Goal: Transaction & Acquisition: Purchase product/service

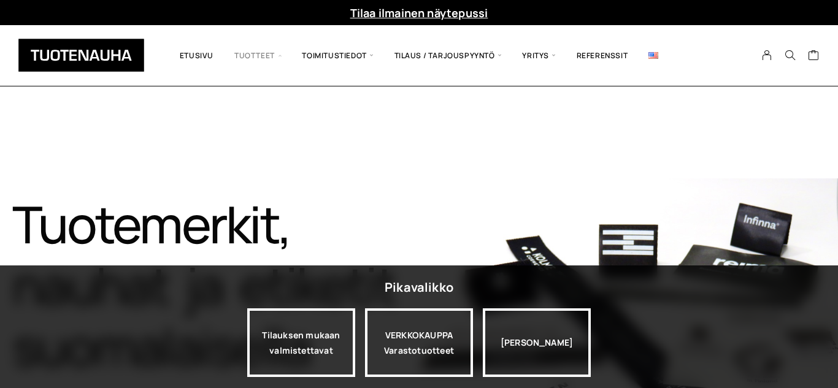
click at [244, 51] on span "Tuotteet" at bounding box center [257, 55] width 67 height 42
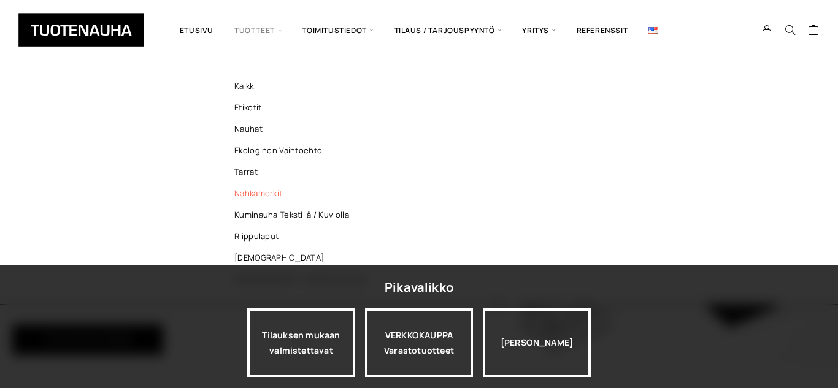
scroll to position [147, 0]
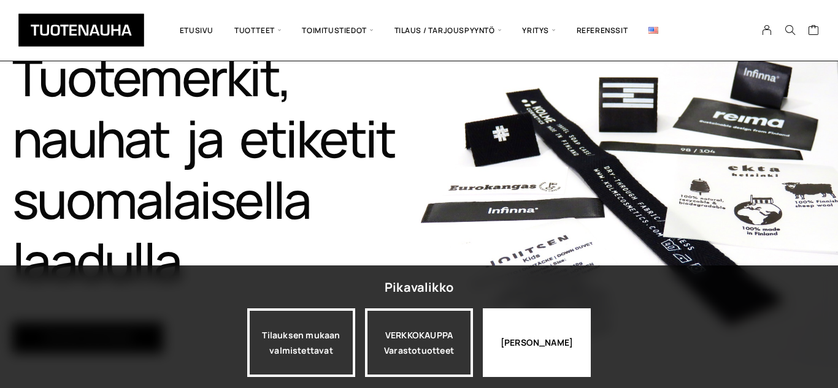
click at [526, 364] on div "[PERSON_NAME]" at bounding box center [537, 343] width 108 height 69
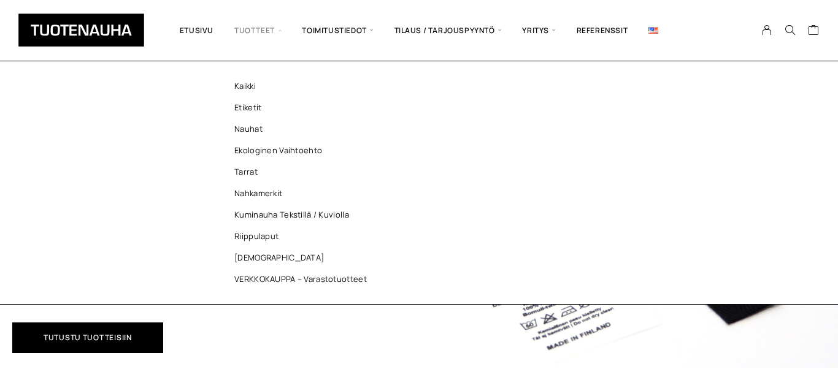
click at [248, 31] on span "Tuotteet" at bounding box center [257, 30] width 67 height 42
click at [243, 90] on link "Kaikki" at bounding box center [304, 85] width 178 height 21
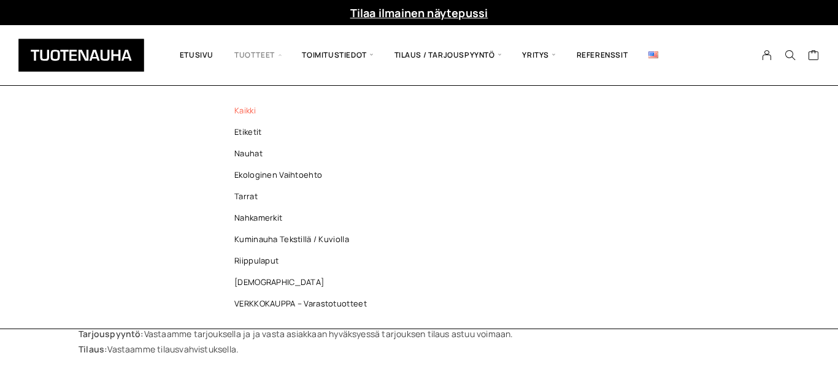
click at [253, 106] on link "Kaikki" at bounding box center [304, 110] width 178 height 21
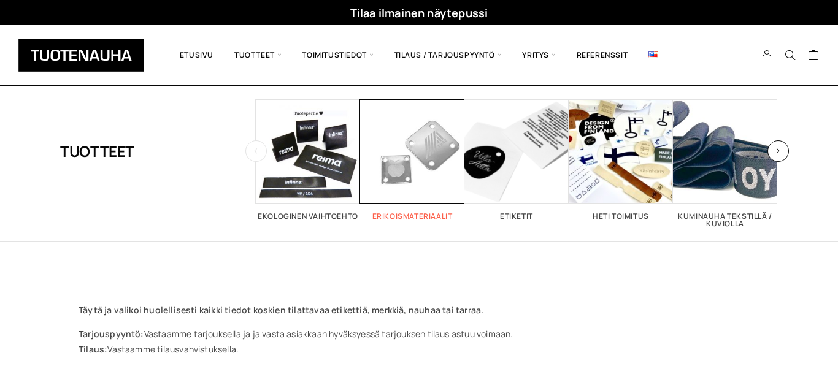
click at [384, 159] on span "Visit product category Erikoismateriaalit" at bounding box center [412, 151] width 104 height 104
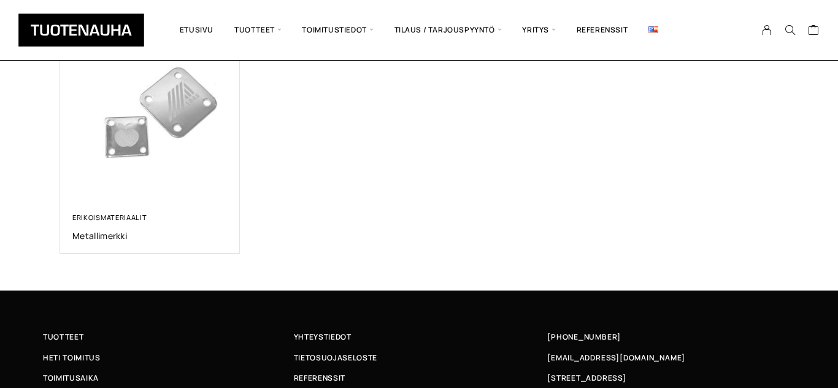
scroll to position [245, 0]
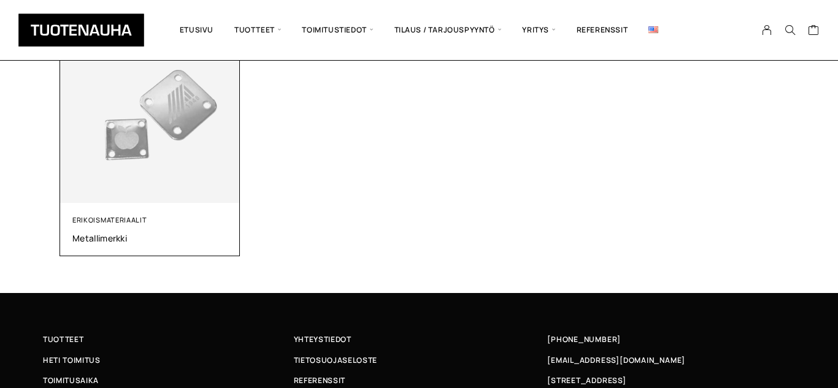
click at [92, 199] on img at bounding box center [150, 114] width 180 height 180
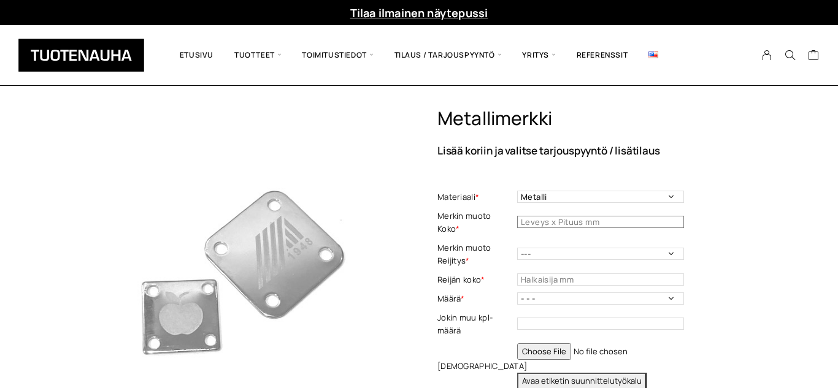
click at [558, 223] on input "text" at bounding box center [600, 222] width 167 height 12
type input "20x20"
click at [576, 256] on select "--- Joka kulmaan Molemmille sivuille yksi reijitys (keskelle) Ylä- ja alaosaan …" at bounding box center [600, 254] width 167 height 12
click at [545, 251] on select "--- Joka kulmaan Molemmille sivuille yksi reijitys (keskelle) Ylä- ja alaosaan …" at bounding box center [600, 254] width 167 height 12
click at [546, 255] on select "--- Joka kulmaan Molemmille sivuille yksi reijitys (keskelle) Ylä- ja alaosaan …" at bounding box center [600, 254] width 167 height 12
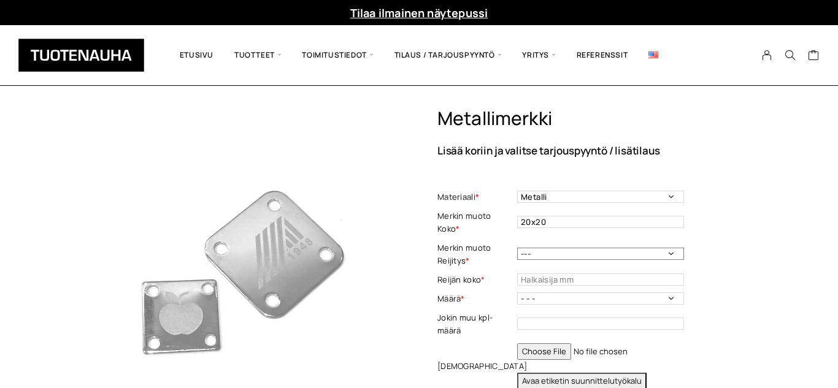
select select "Joka kulmaan"
click at [517, 248] on select "--- Joka kulmaan Molemmille sivuille yksi reijitys (keskelle) Ylä- ja alaosaan …" at bounding box center [600, 254] width 167 height 12
click at [550, 274] on input "text" at bounding box center [600, 280] width 167 height 12
type input "10"
click at [564, 298] on select "- - - 50 kpl 100 kpl 200 kpl 300 kpl 400 kpl" at bounding box center [600, 299] width 167 height 12
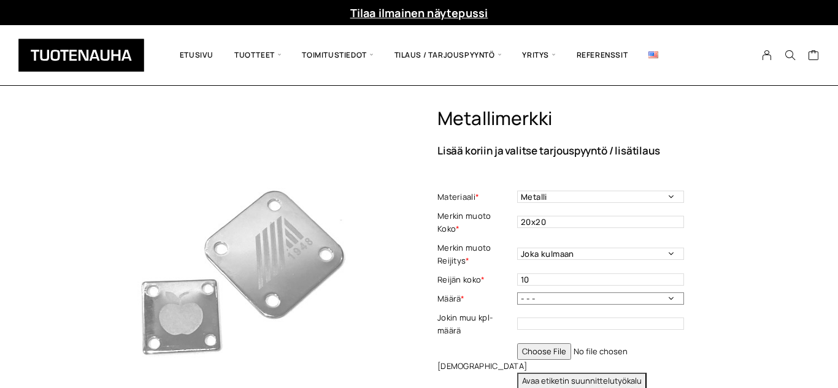
select select "100 kpl"
click at [517, 293] on select "- - - 50 kpl 100 kpl 200 kpl 300 kpl 400 kpl" at bounding box center [600, 299] width 167 height 12
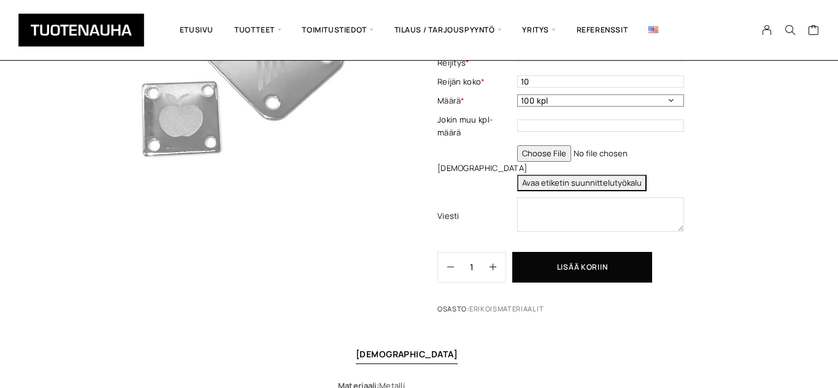
scroll to position [201, 0]
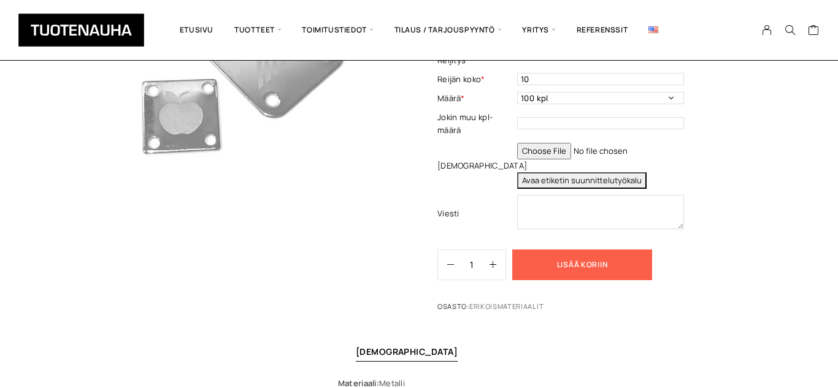
click at [606, 260] on button "Lisää koriin" at bounding box center [582, 265] width 140 height 31
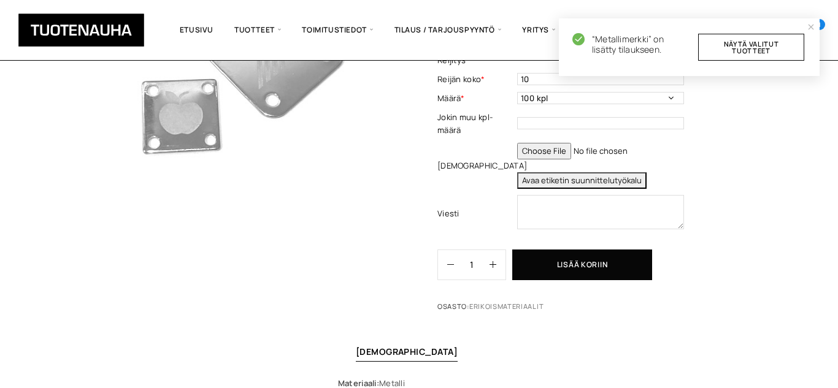
click at [817, 37] on div "“Metallimerkki” on lisätty tilaukseen. Näytä valitut tuotteet" at bounding box center [689, 47] width 261 height 58
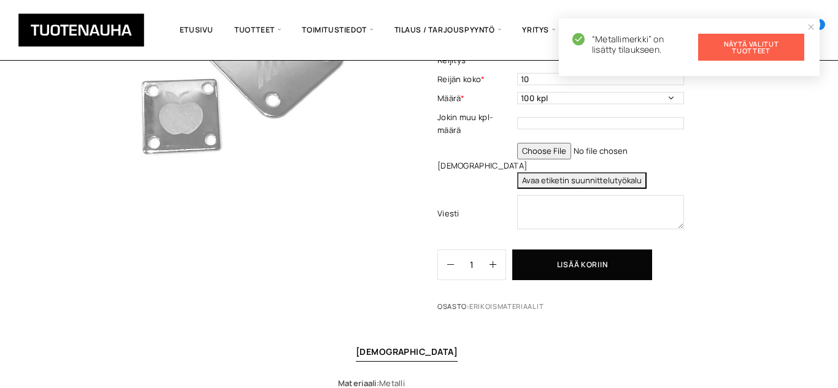
click at [766, 38] on link "Näytä valitut tuotteet" at bounding box center [751, 47] width 106 height 27
